Goal: Task Accomplishment & Management: Use online tool/utility

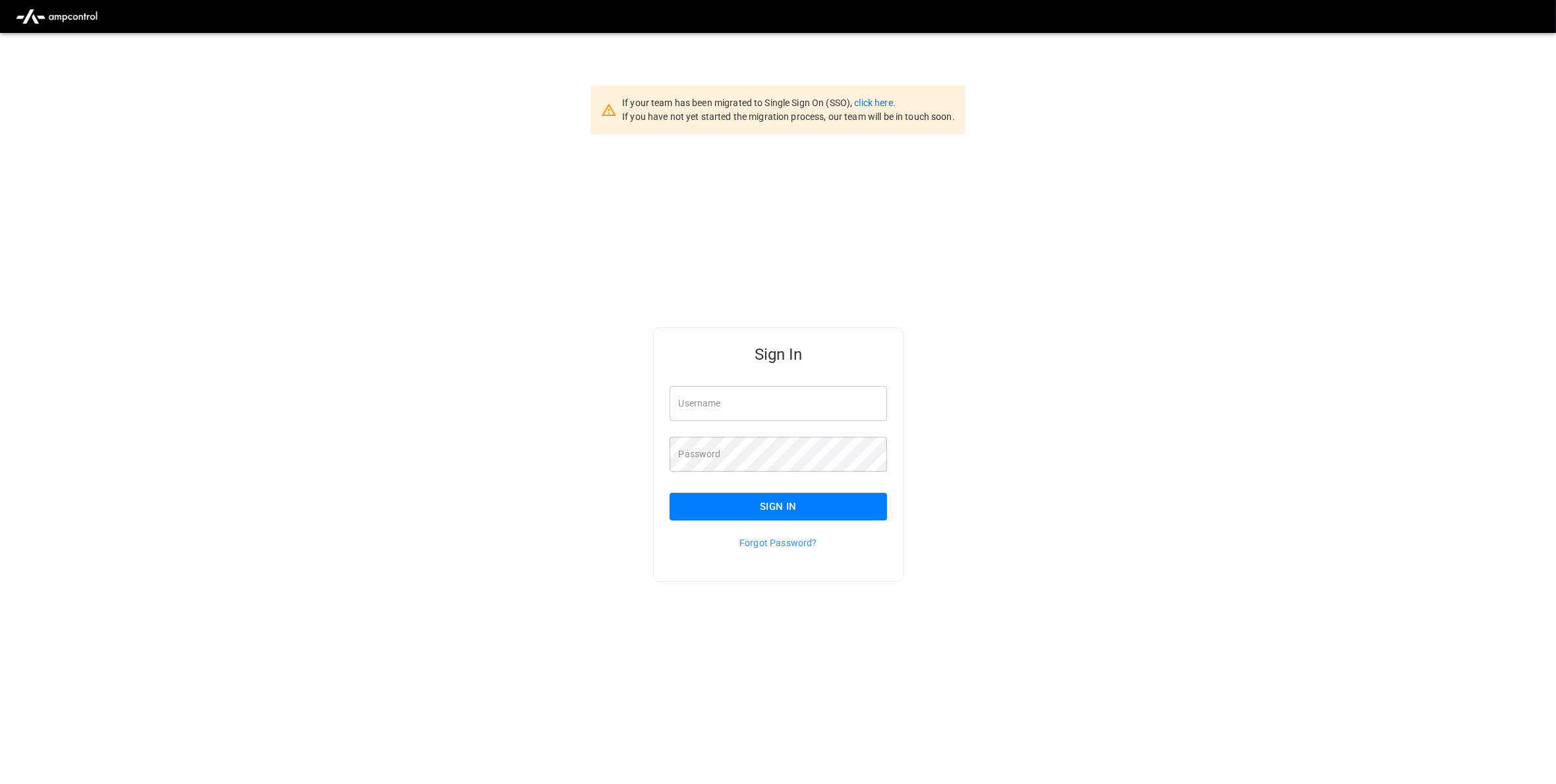
click at [729, 404] on input "Username" at bounding box center [778, 404] width 218 height 35
type input "**********"
click at [782, 502] on button "Sign In" at bounding box center [778, 506] width 218 height 28
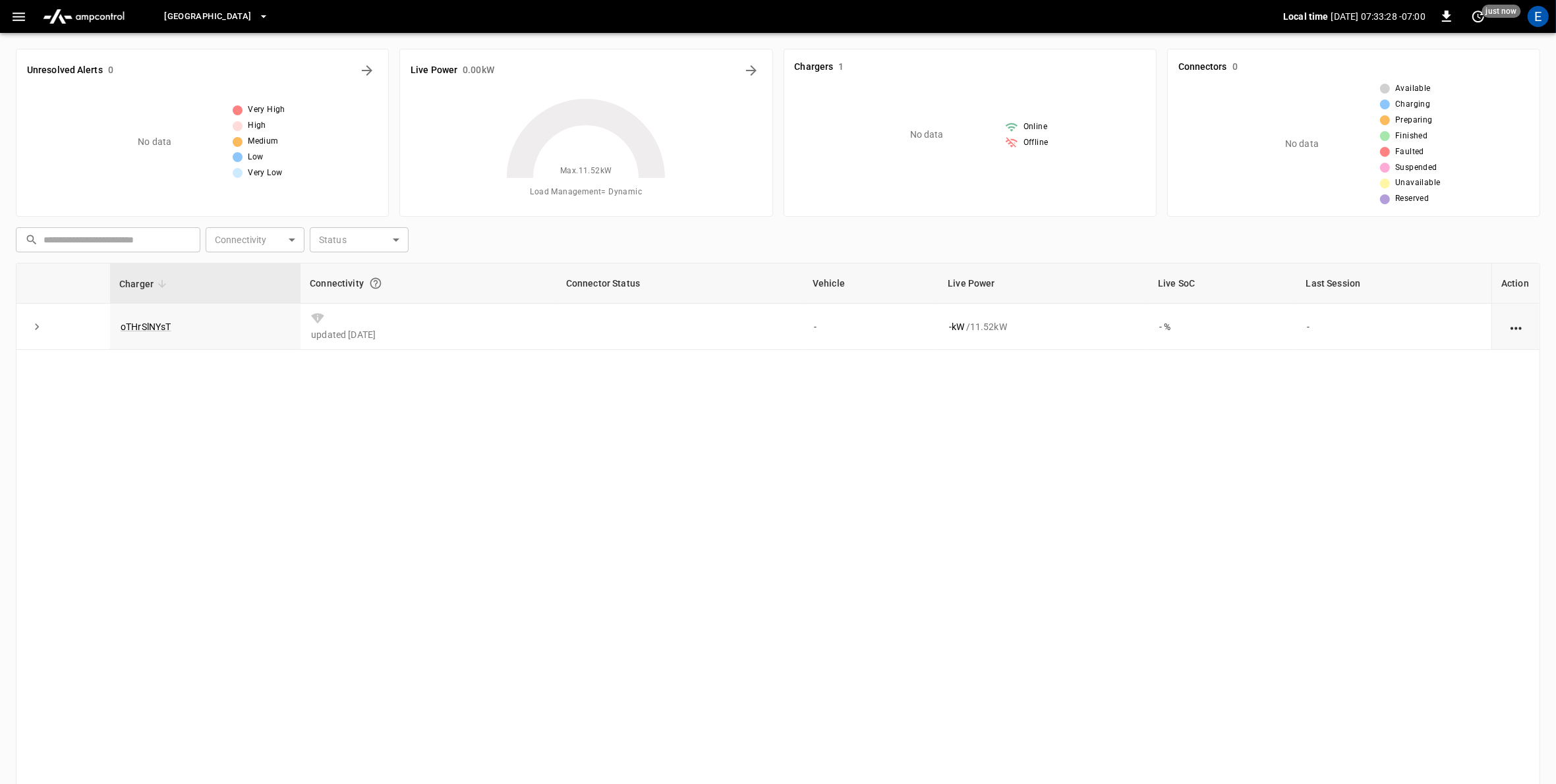
click at [258, 17] on icon "button" at bounding box center [264, 16] width 14 height 14
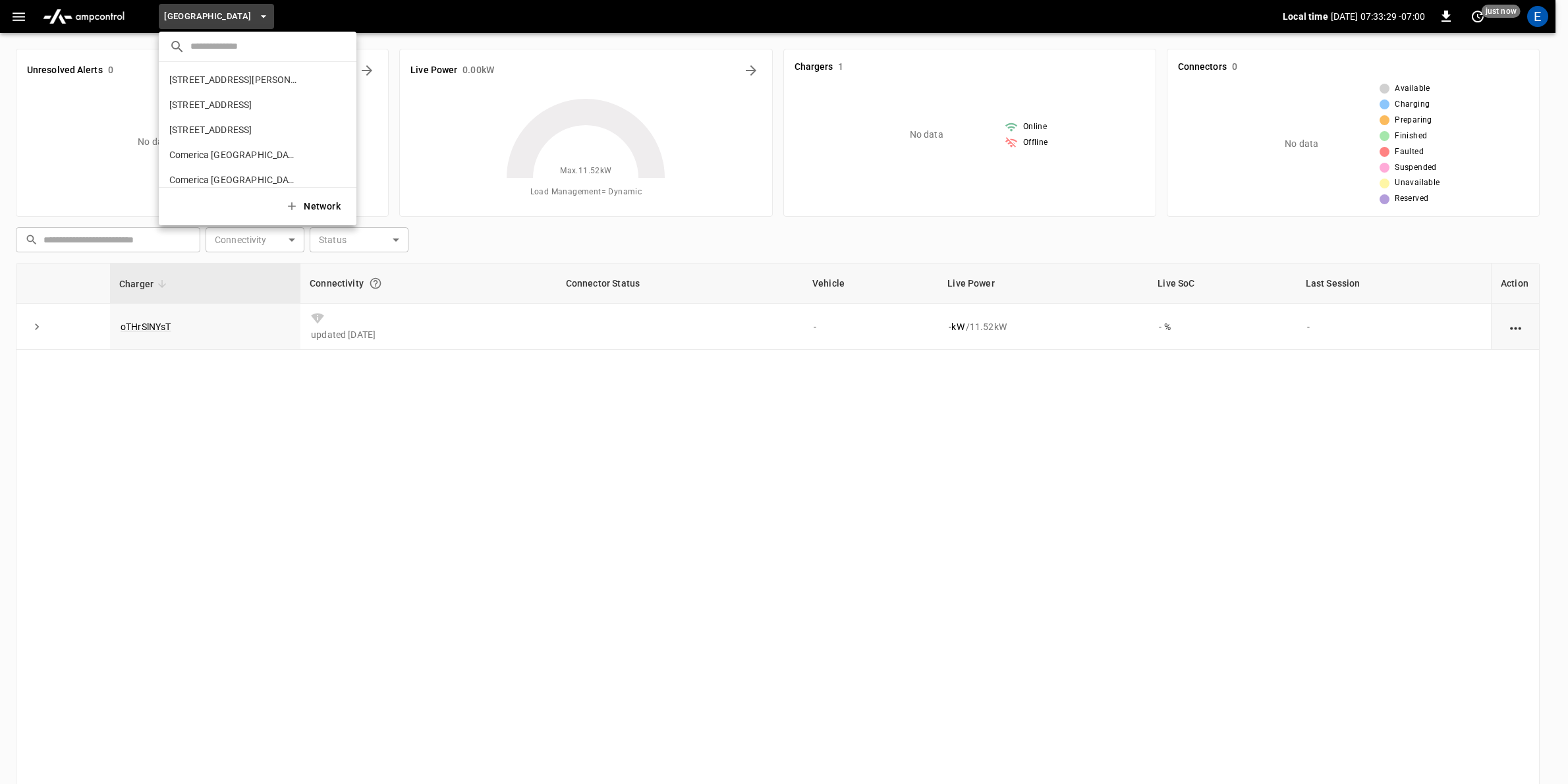
scroll to position [962, 0]
click at [266, 90] on p "The Austin at Trinity Green - Split 2" at bounding box center [235, 95] width 132 height 14
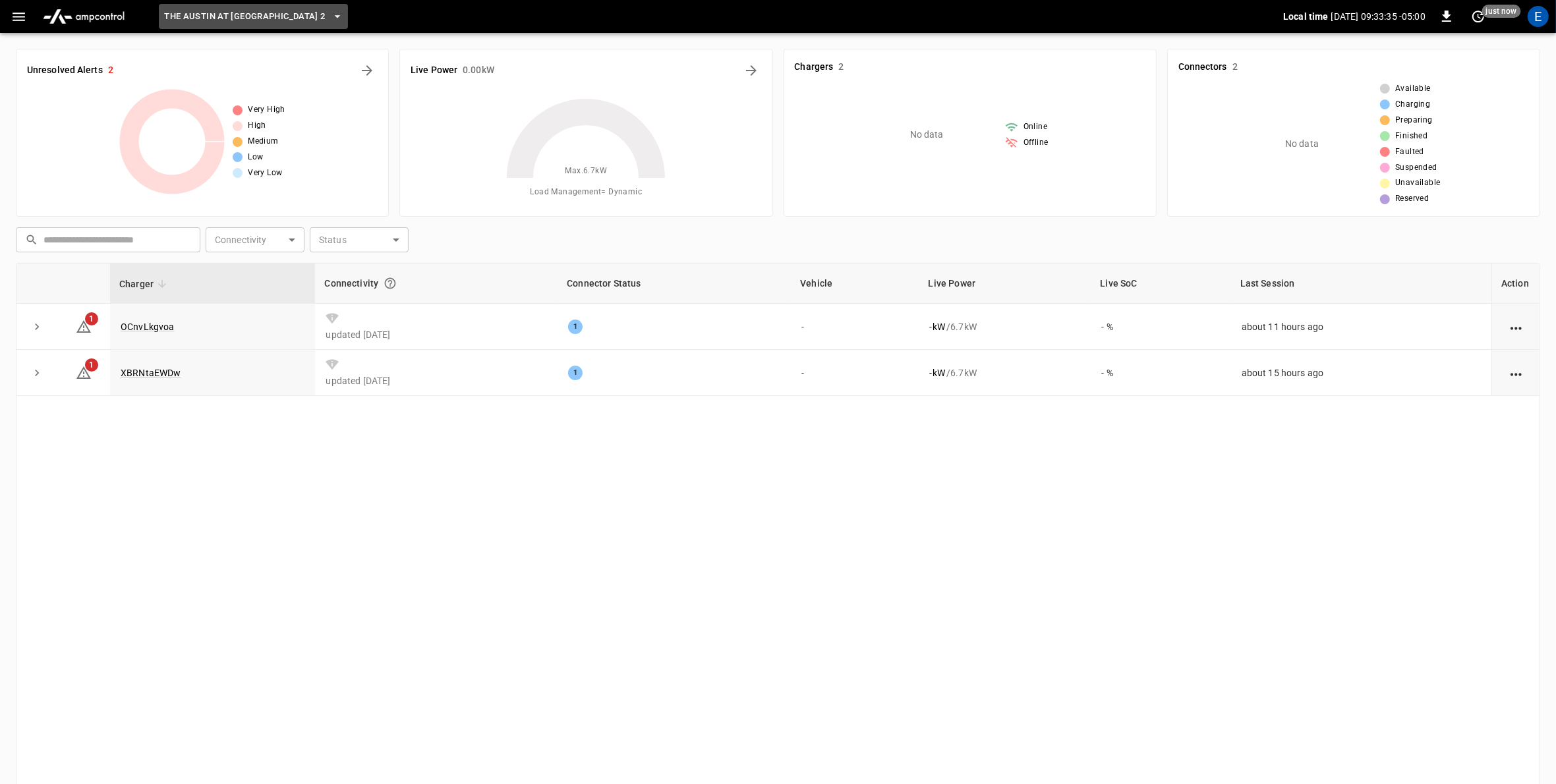
click at [344, 14] on icon "button" at bounding box center [338, 16] width 14 height 14
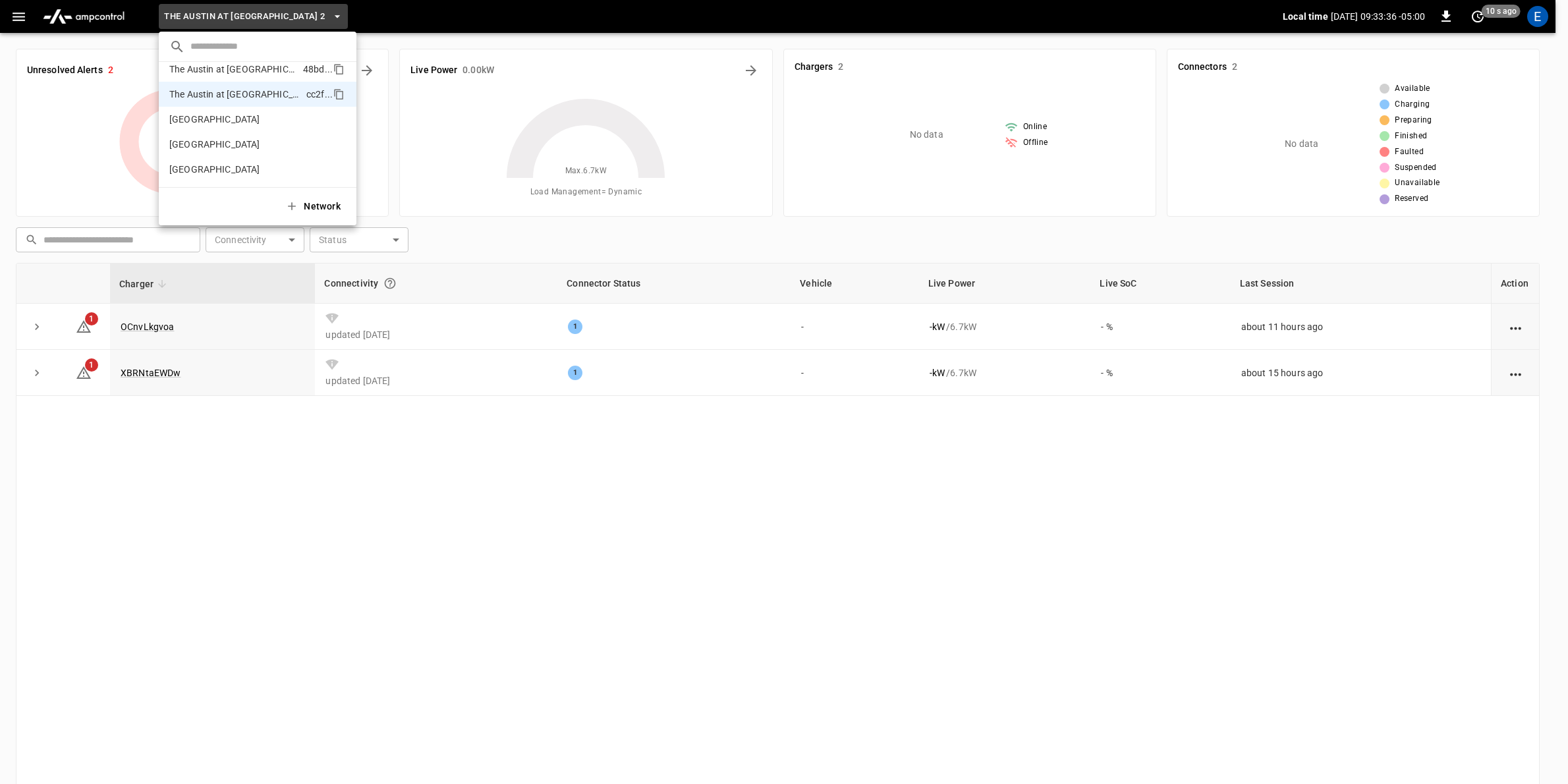
click at [290, 72] on li "The Austin at Trinity Green - Split 1 48bd ..." at bounding box center [257, 70] width 197 height 25
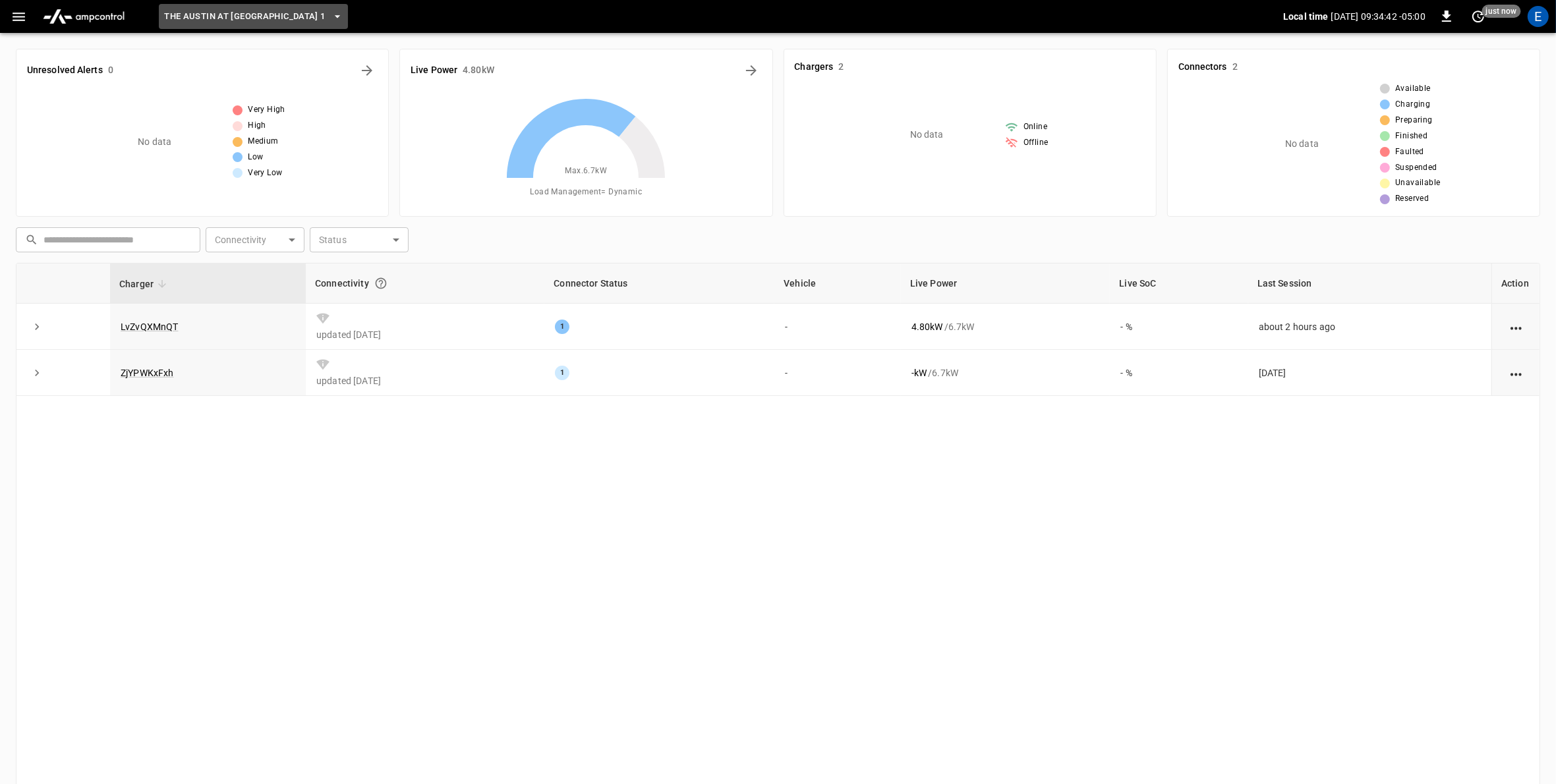
click at [344, 15] on icon "button" at bounding box center [338, 16] width 14 height 14
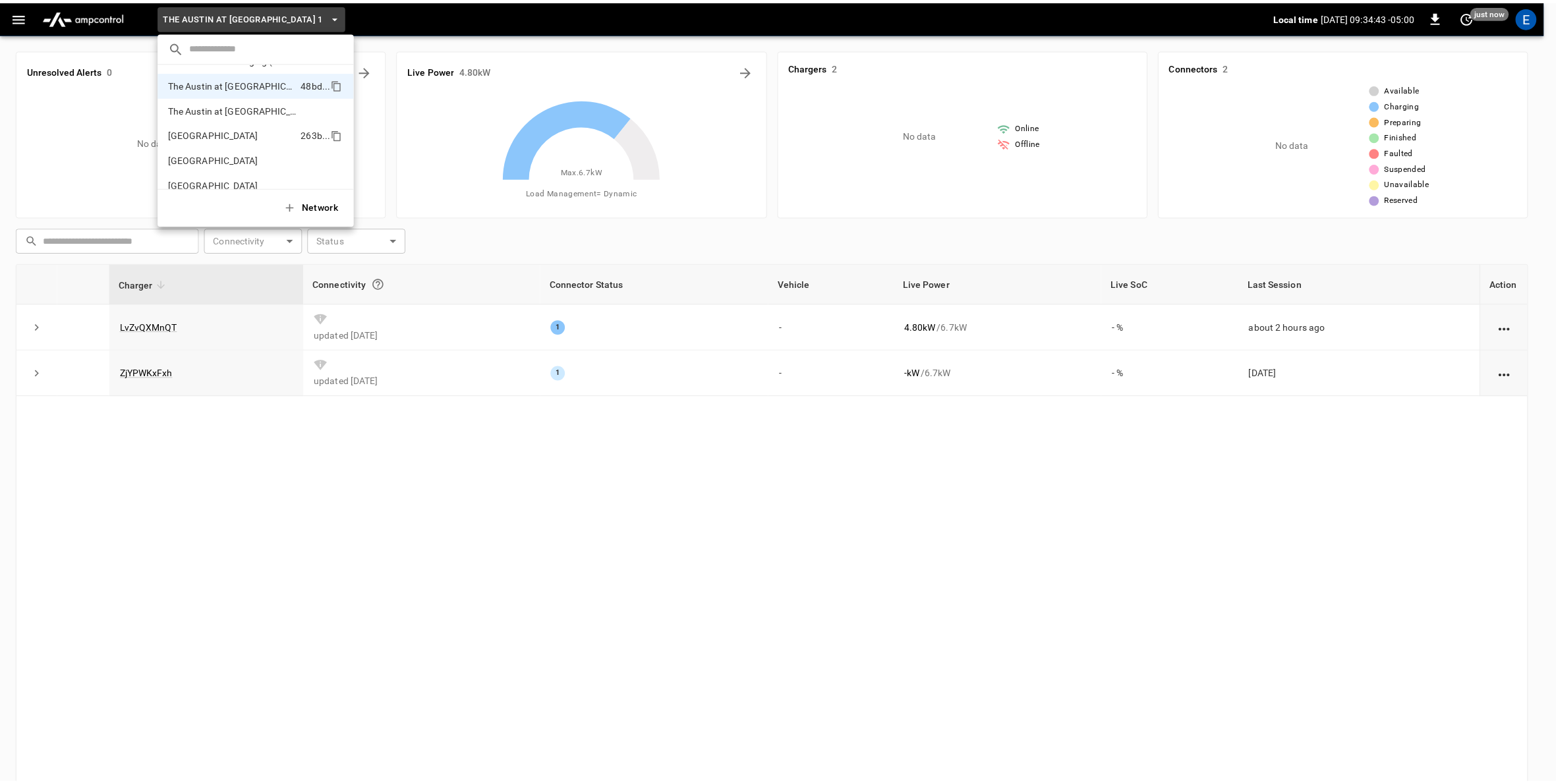
scroll to position [945, 0]
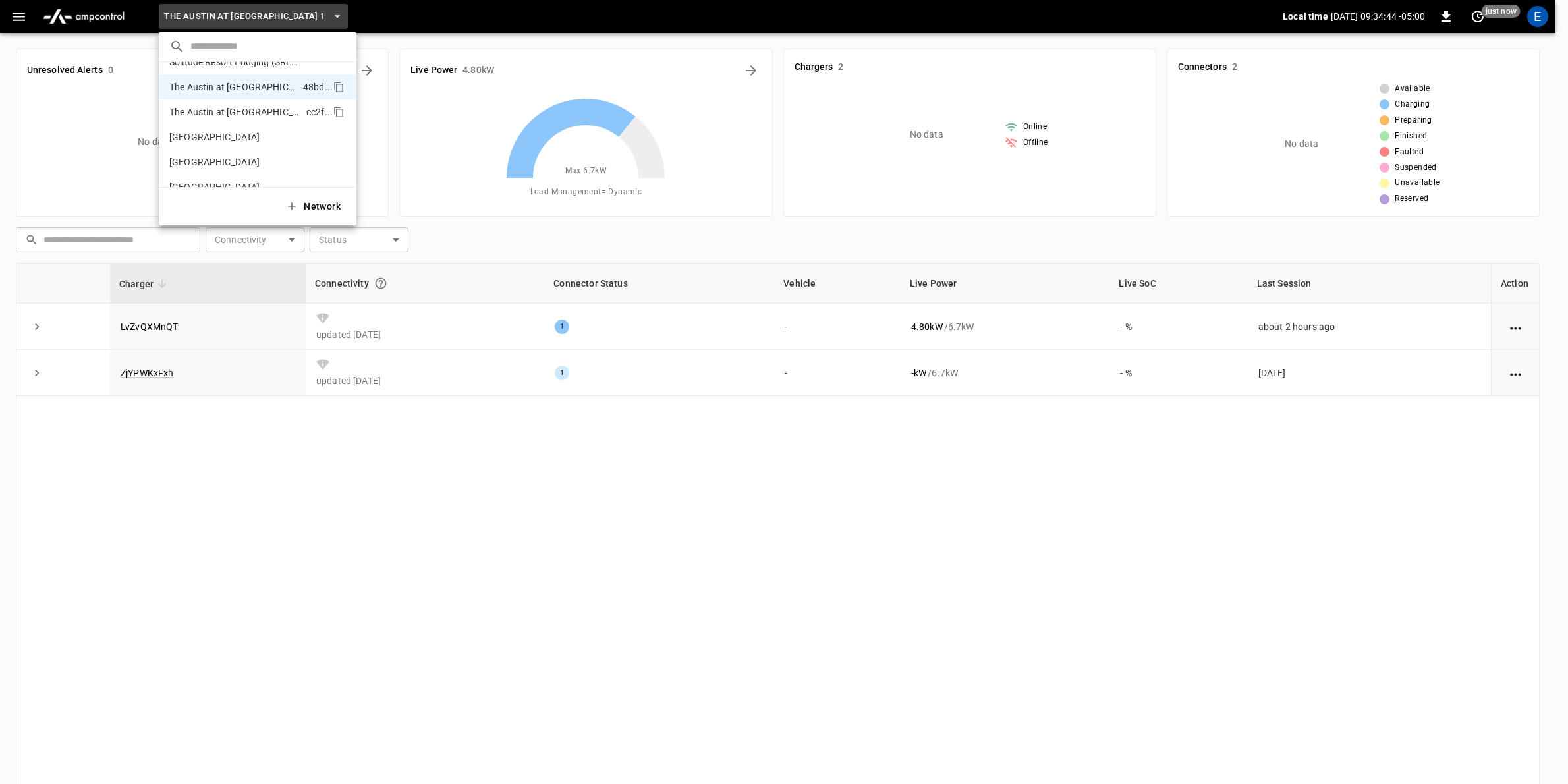
click at [272, 112] on p "The Austin at Trinity Green - Split 2" at bounding box center [235, 112] width 132 height 14
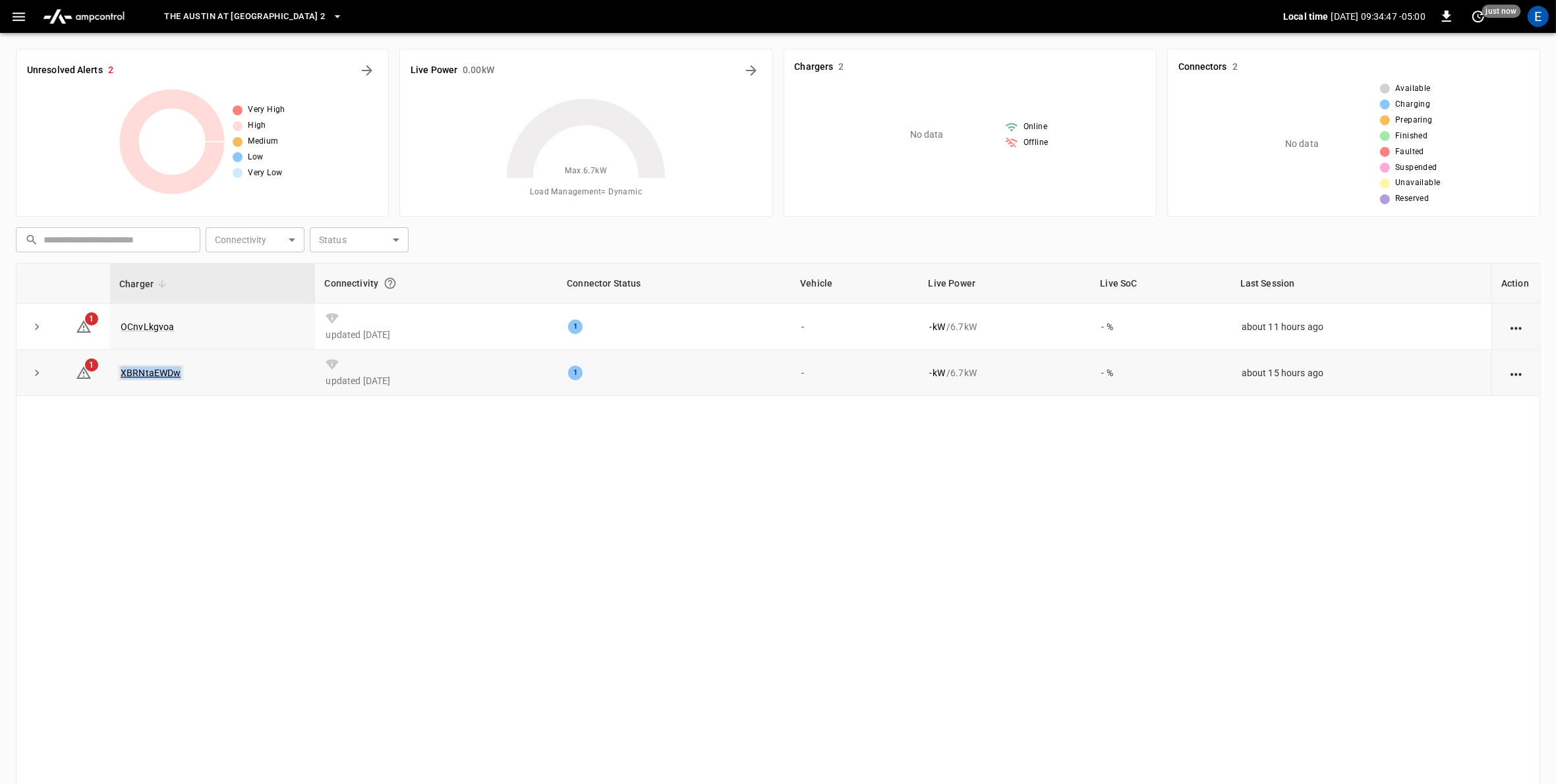
drag, startPoint x: 214, startPoint y: 374, endPoint x: 118, endPoint y: 373, distance: 96.0
click at [118, 373] on td "XBRNtaEWDw" at bounding box center [213, 374] width 205 height 46
copy link "XBRNtaEWDw"
